Goal: Task Accomplishment & Management: Manage account settings

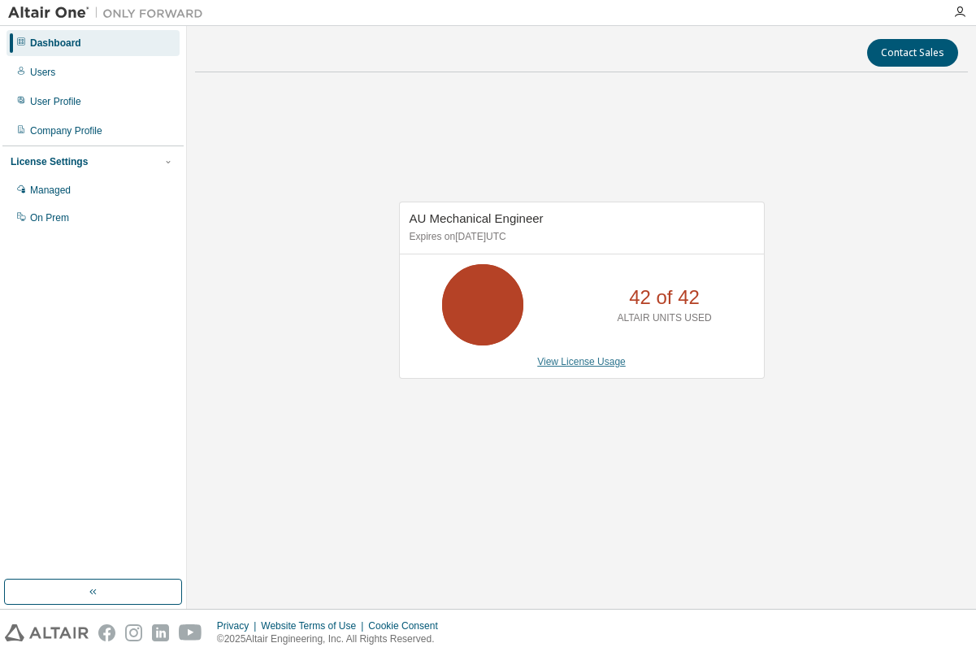
click at [574, 360] on link "View License Usage" at bounding box center [581, 361] width 89 height 11
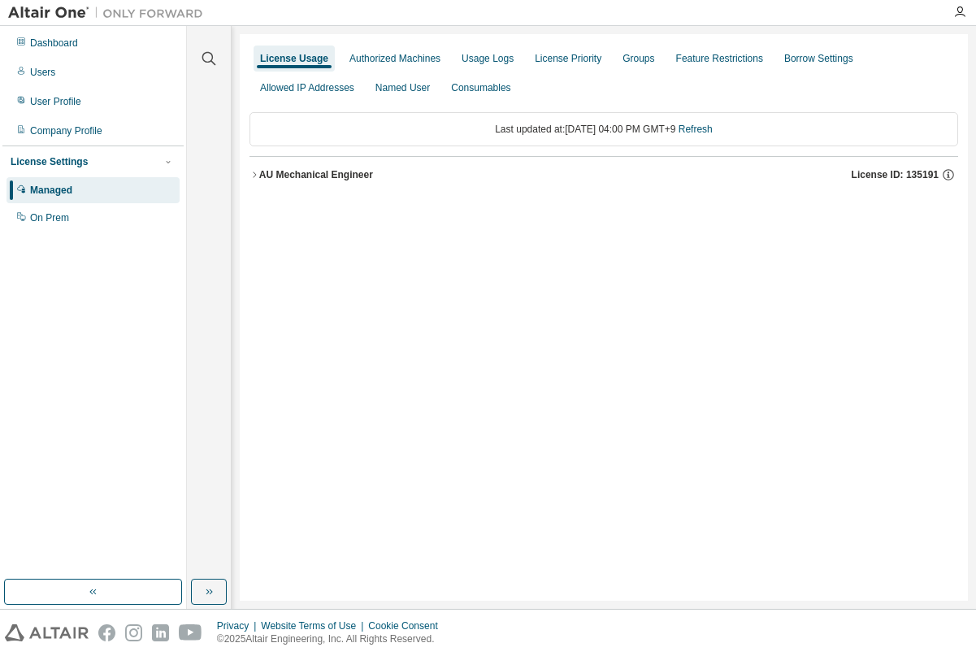
click at [250, 168] on button "AU Mechanical Engineer License ID: 135191" at bounding box center [604, 175] width 709 height 36
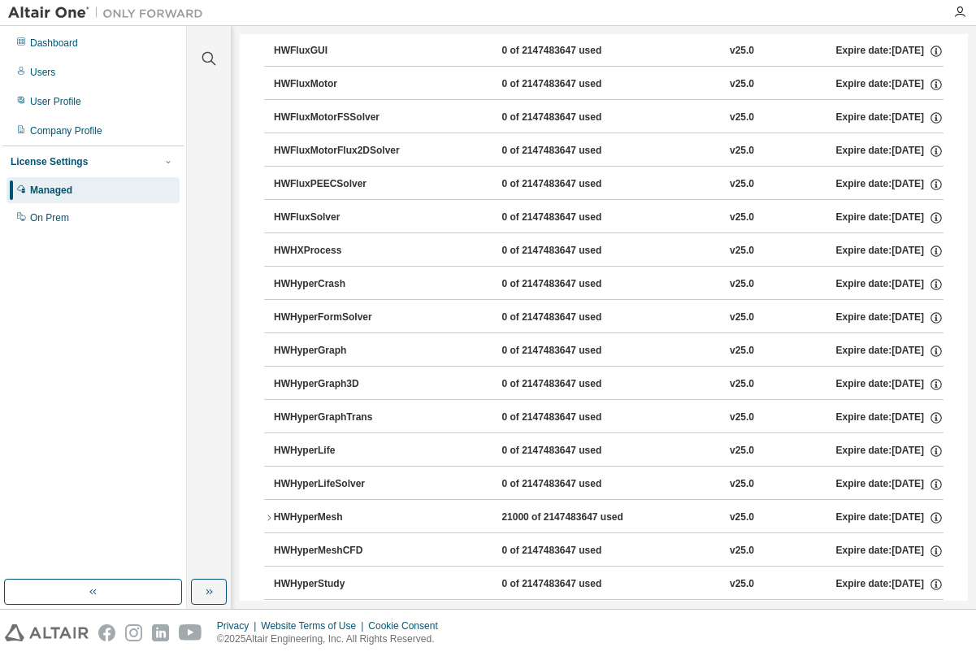
scroll to position [2764, 0]
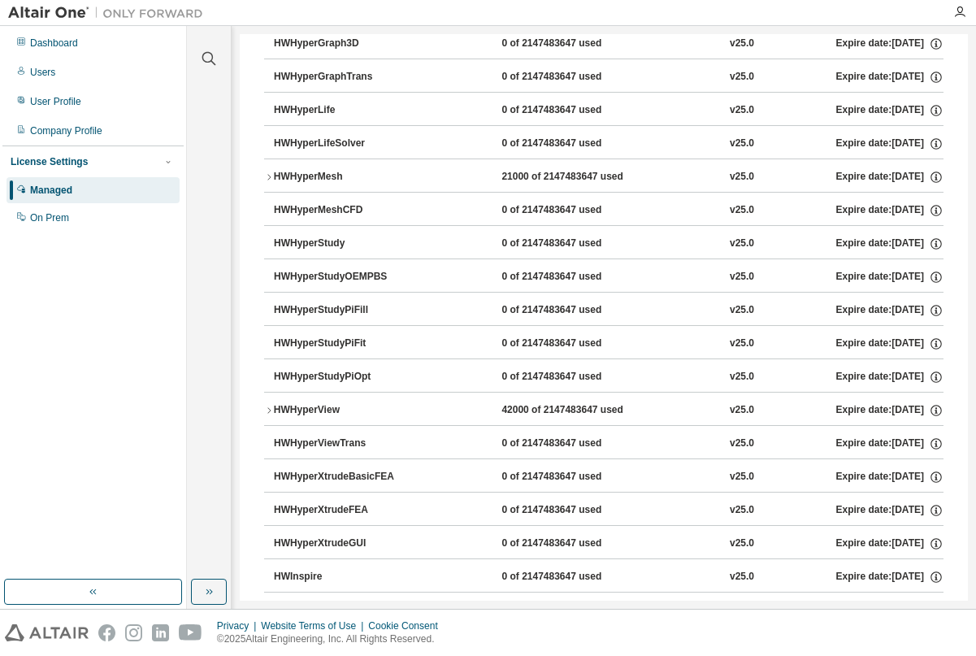
click at [269, 410] on icon "button" at bounding box center [269, 411] width 10 height 10
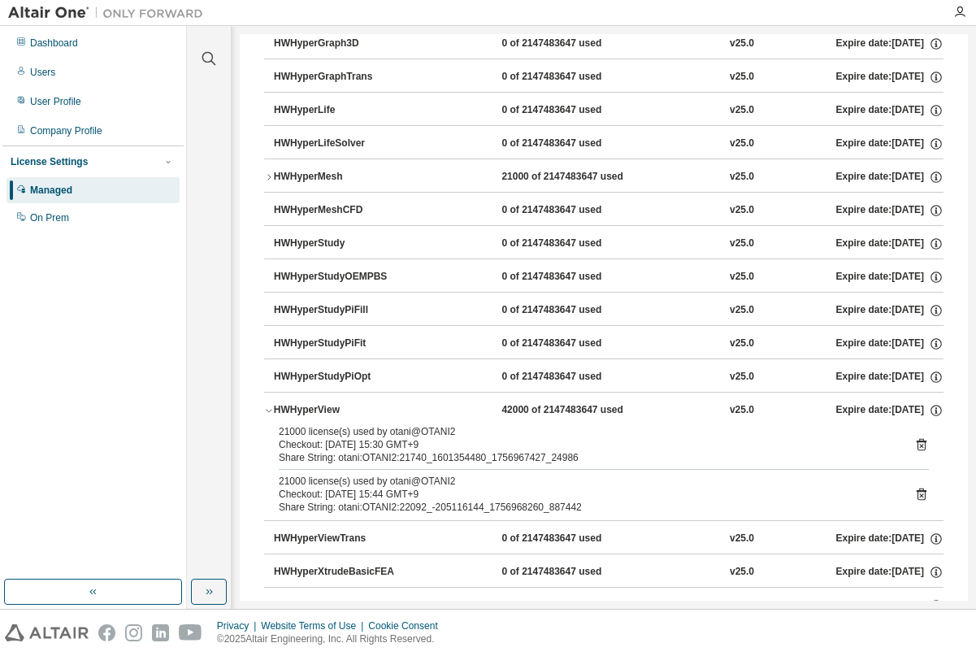
click at [915, 440] on icon at bounding box center [922, 444] width 15 height 15
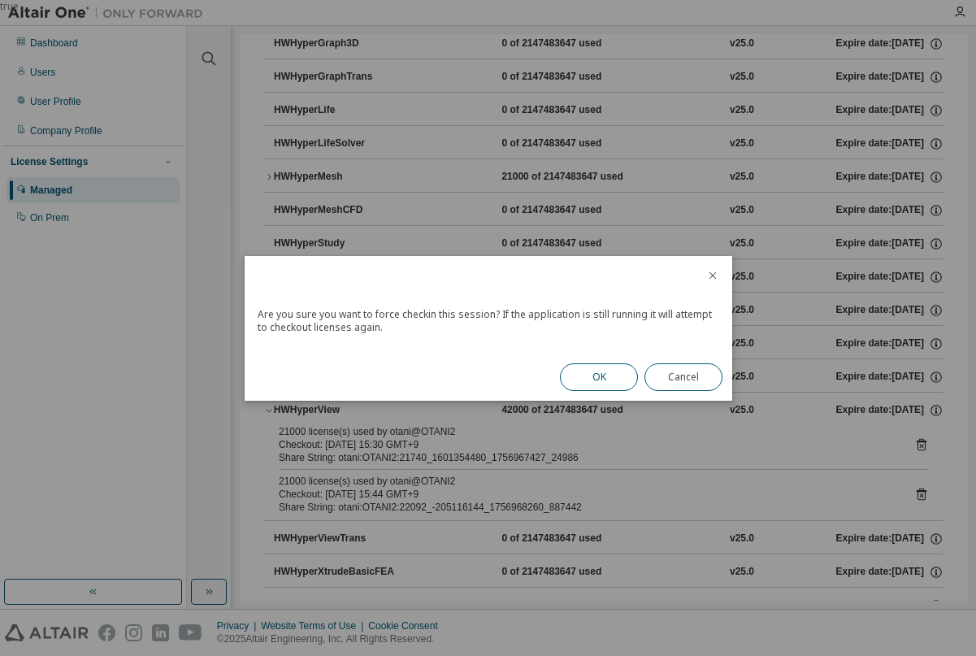
click at [606, 381] on button "OK" at bounding box center [599, 377] width 78 height 28
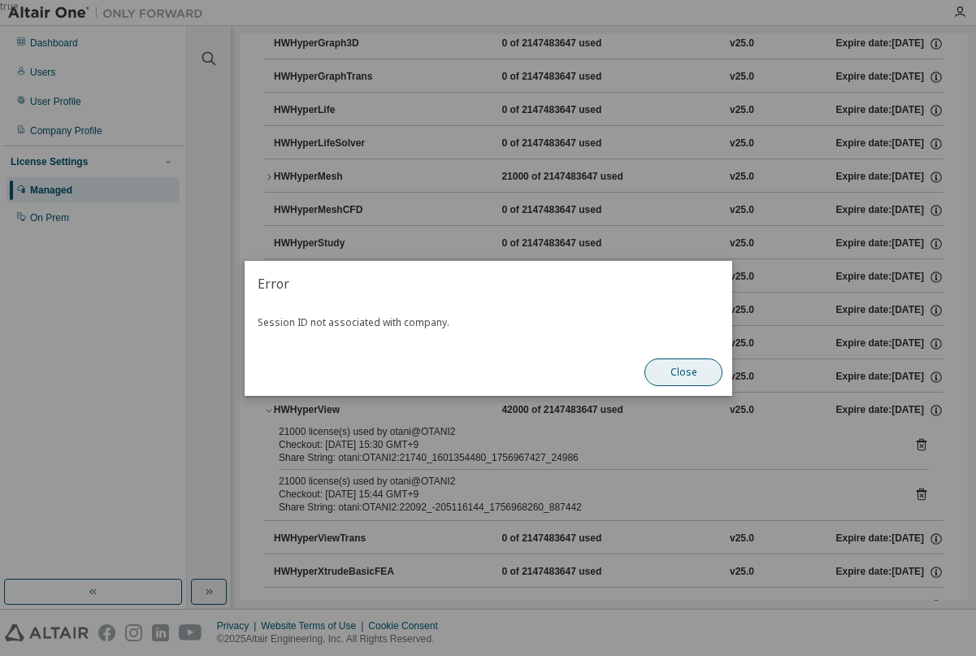
click at [689, 376] on button "Close" at bounding box center [684, 373] width 78 height 28
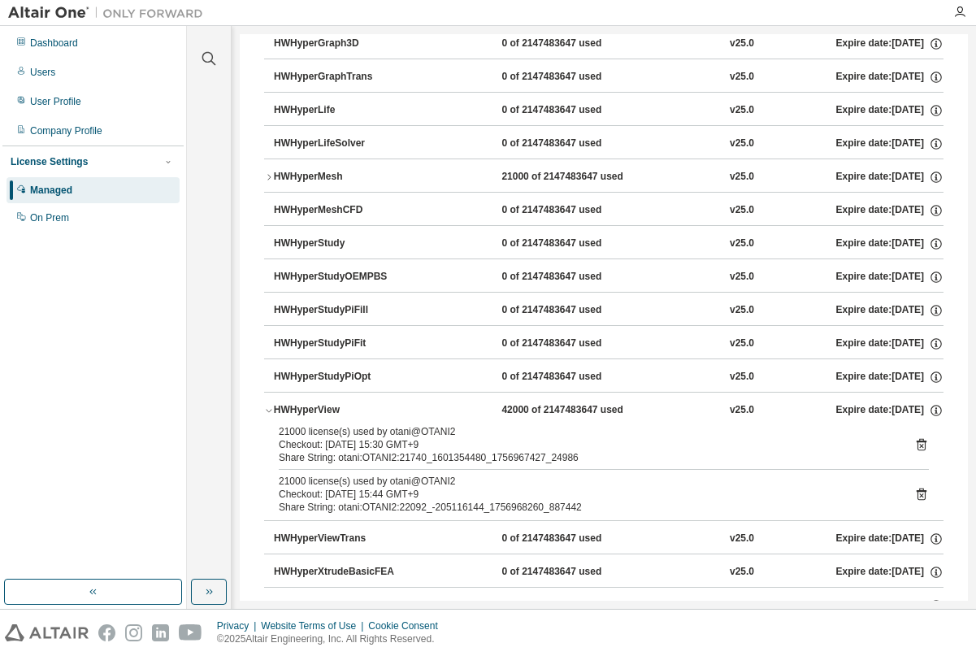
click at [915, 444] on icon at bounding box center [922, 444] width 15 height 15
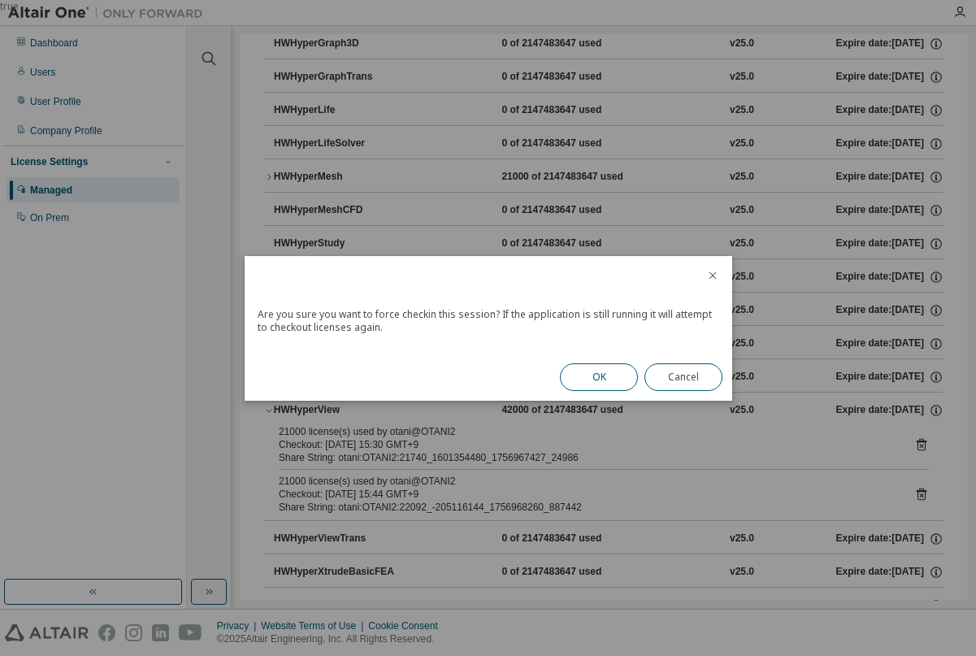
click at [601, 380] on button "OK" at bounding box center [599, 377] width 78 height 28
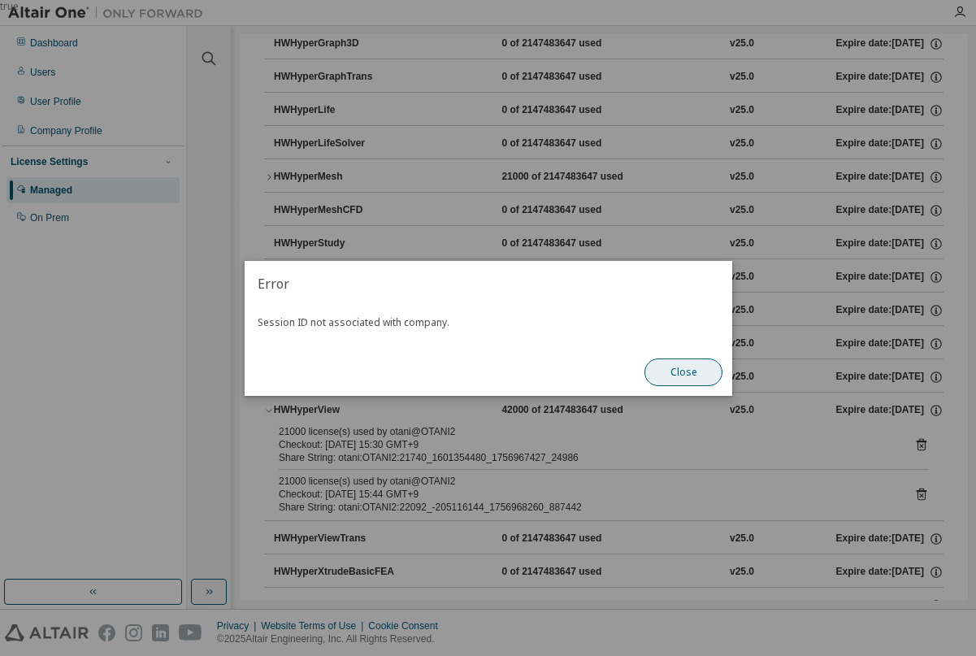
click at [701, 376] on button "Close" at bounding box center [684, 373] width 78 height 28
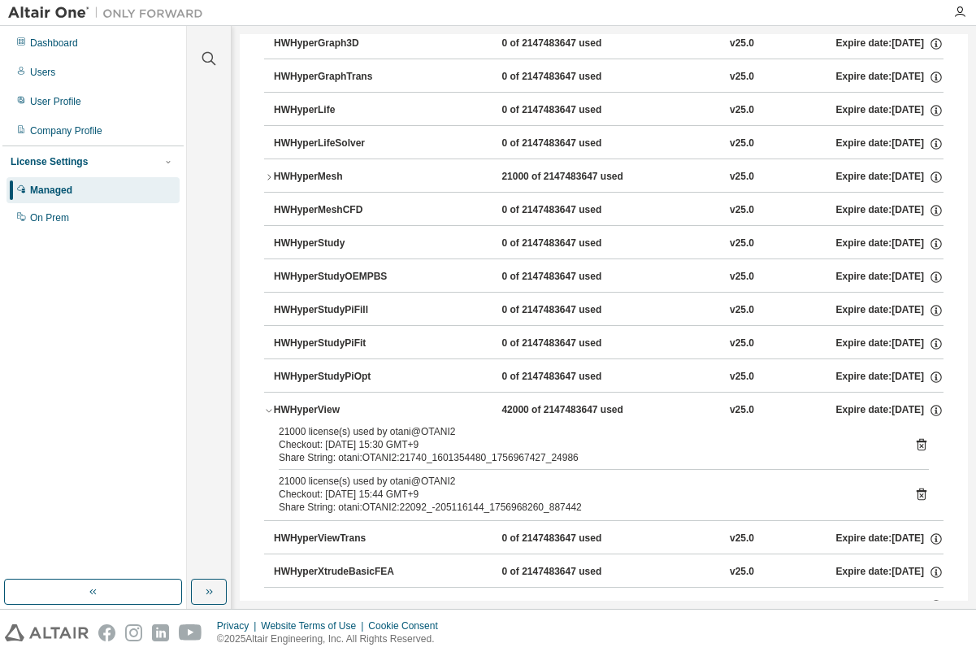
click at [917, 493] on icon at bounding box center [922, 495] width 10 height 12
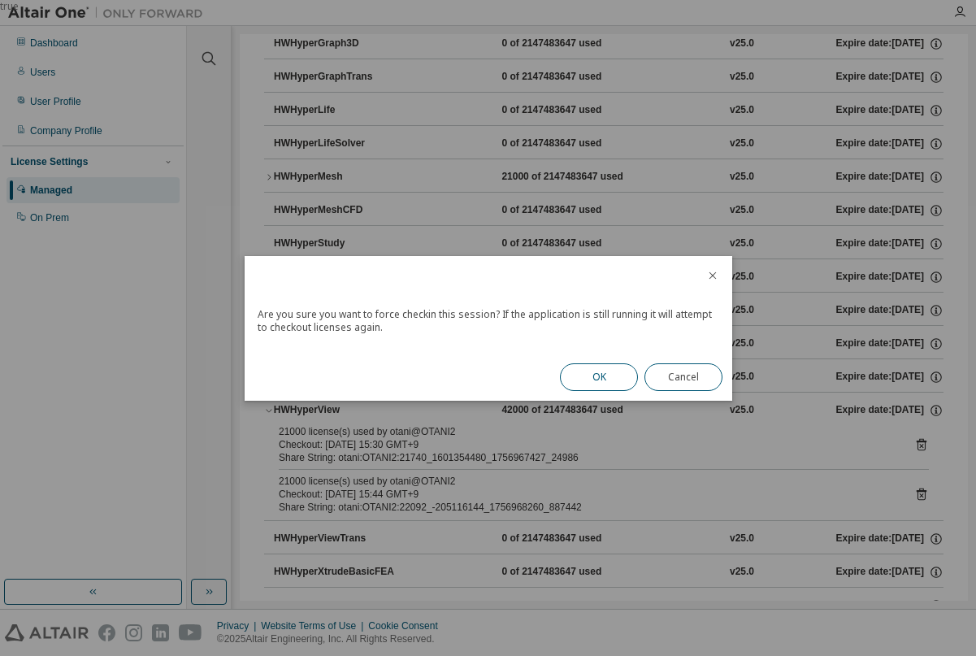
click at [609, 377] on button "OK" at bounding box center [599, 377] width 78 height 28
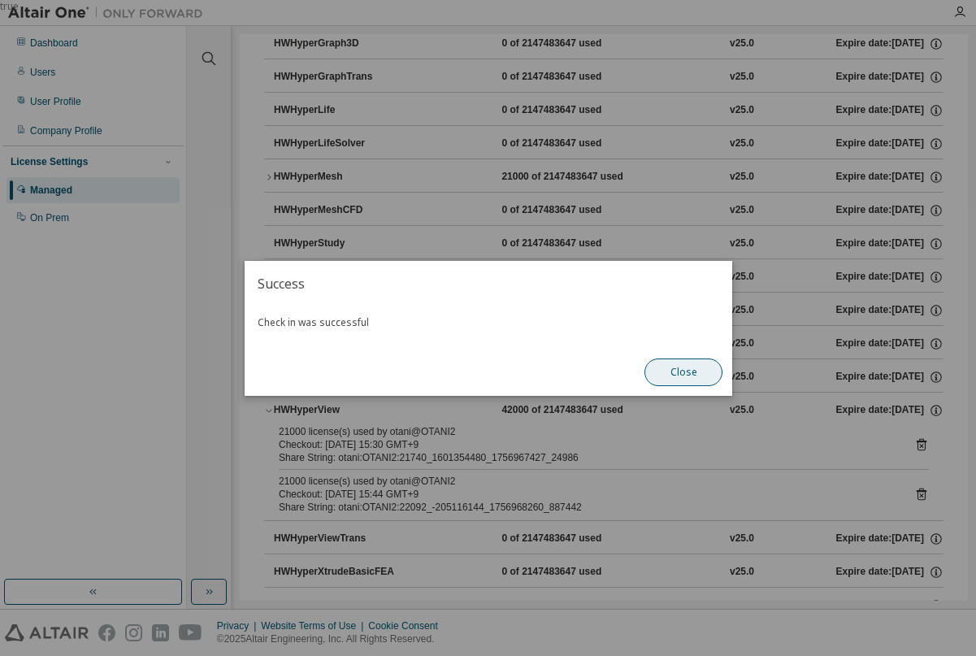
click at [681, 370] on button "Close" at bounding box center [684, 373] width 78 height 28
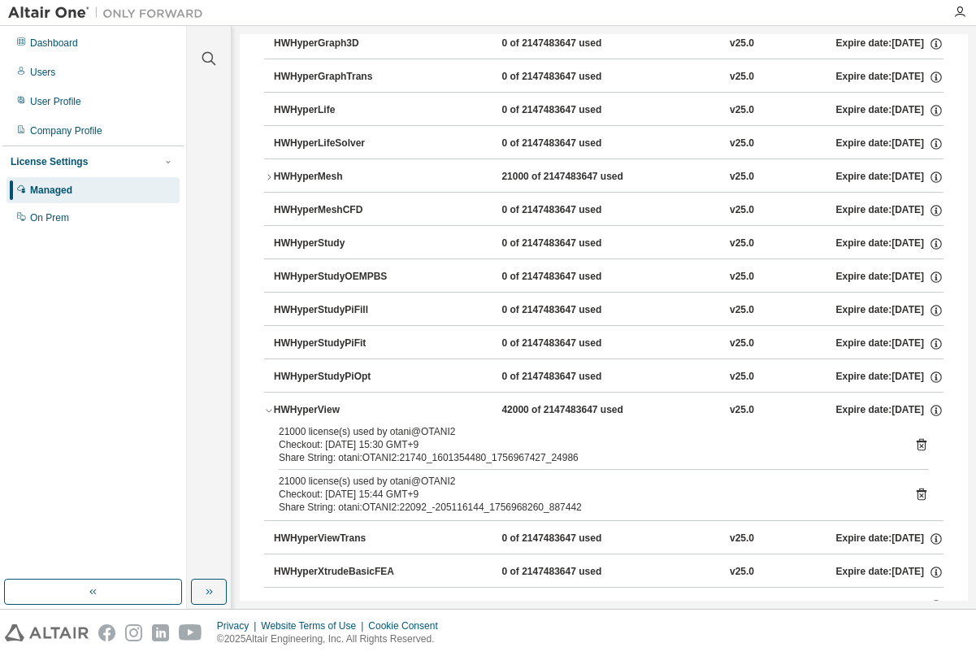
click at [478, 451] on div "Share String: otani:OTANI2:21740_1601354480_1756967427_24986" at bounding box center [584, 457] width 611 height 13
